Goal: Navigation & Orientation: Find specific page/section

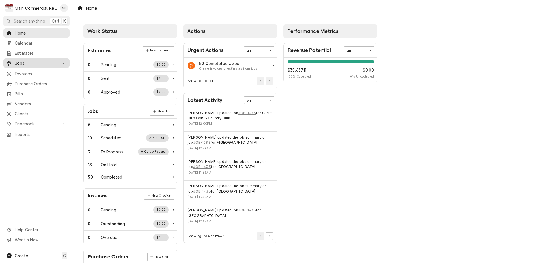
click at [19, 60] on span "Jobs" at bounding box center [36, 63] width 43 height 6
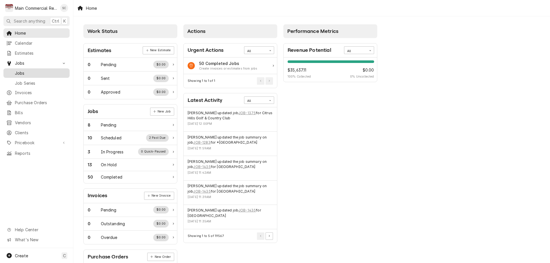
click at [20, 72] on span "Jobs" at bounding box center [41, 73] width 52 height 6
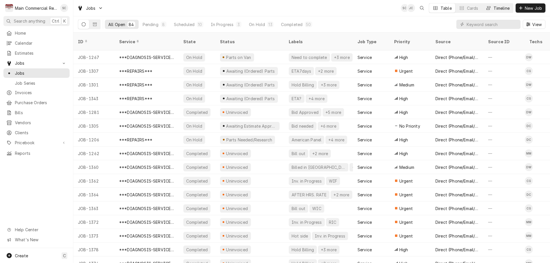
click at [499, 7] on div "Timeline" at bounding box center [501, 8] width 16 height 6
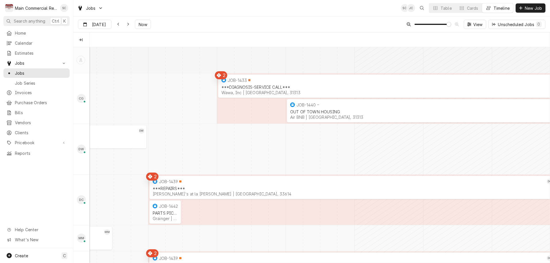
scroll to position [0, 9116]
click at [441, 10] on div "Table" at bounding box center [445, 8] width 11 height 6
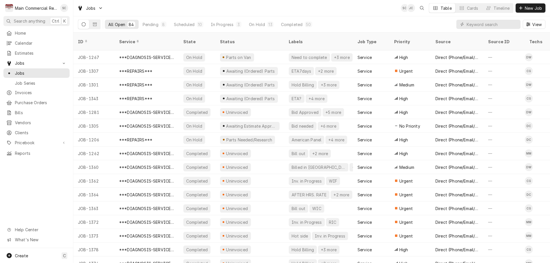
click at [195, 7] on div "Jobs SC JC Table Cards Timeline New Job" at bounding box center [311, 8] width 476 height 16
click at [273, 7] on div "Jobs SC JC Table Cards Timeline New Job" at bounding box center [311, 8] width 476 height 16
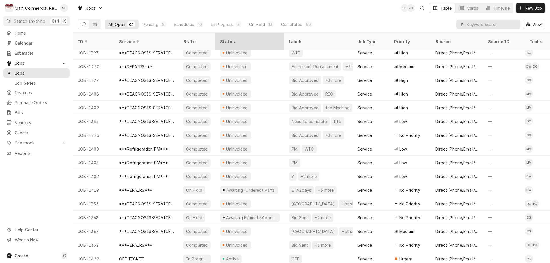
scroll to position [402, 0]
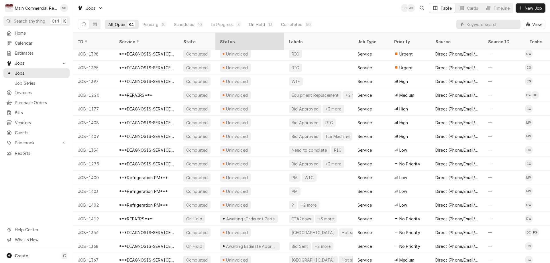
click at [242, 39] on div "Status" at bounding box center [249, 42] width 58 height 6
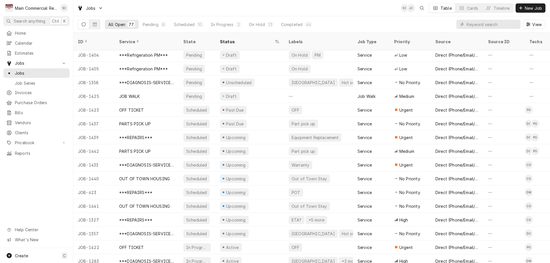
scroll to position [0, 0]
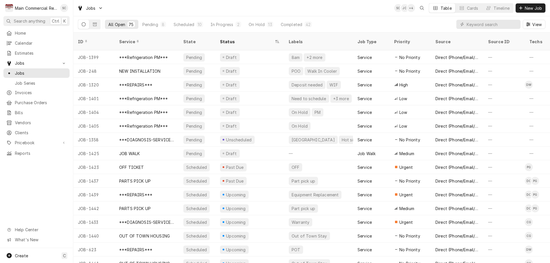
click at [248, 9] on div "Jobs SC JC + 4 Table Cards Timeline New Job" at bounding box center [311, 8] width 476 height 16
